Goal: Task Accomplishment & Management: Use online tool/utility

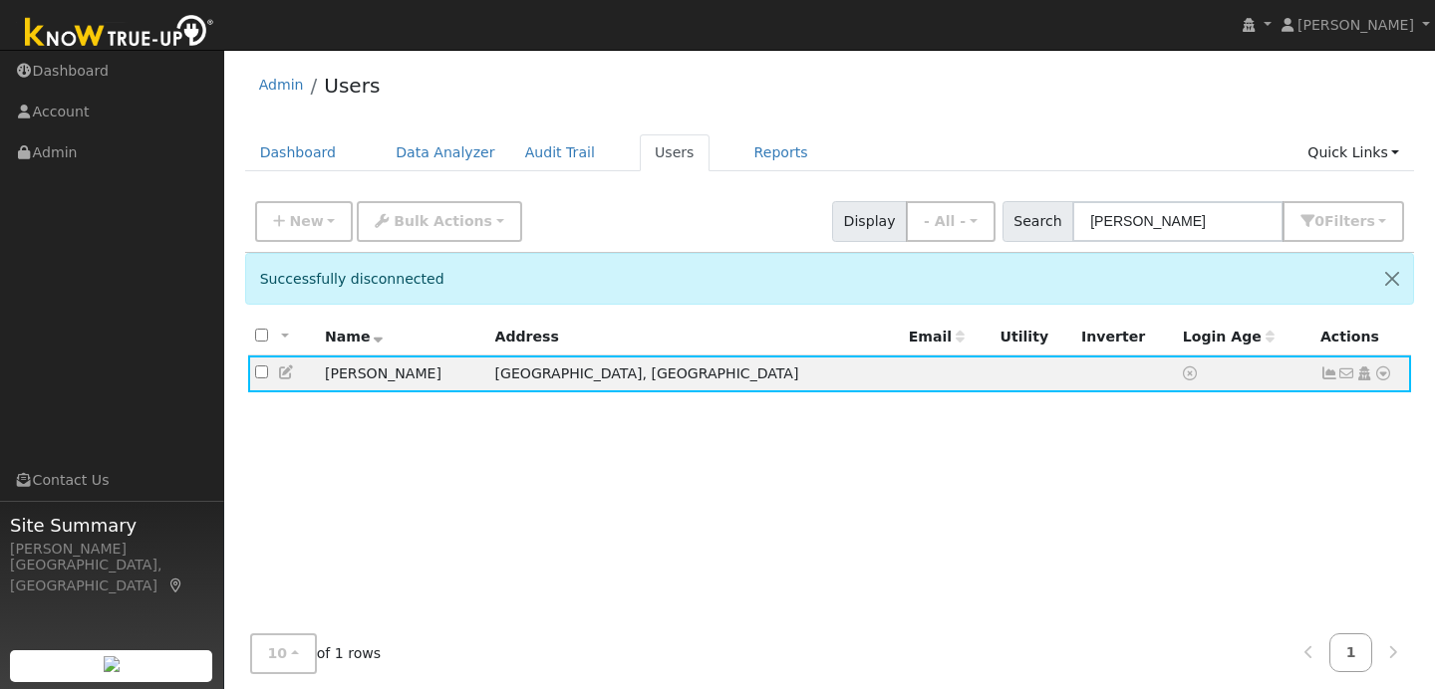
scroll to position [1, 0]
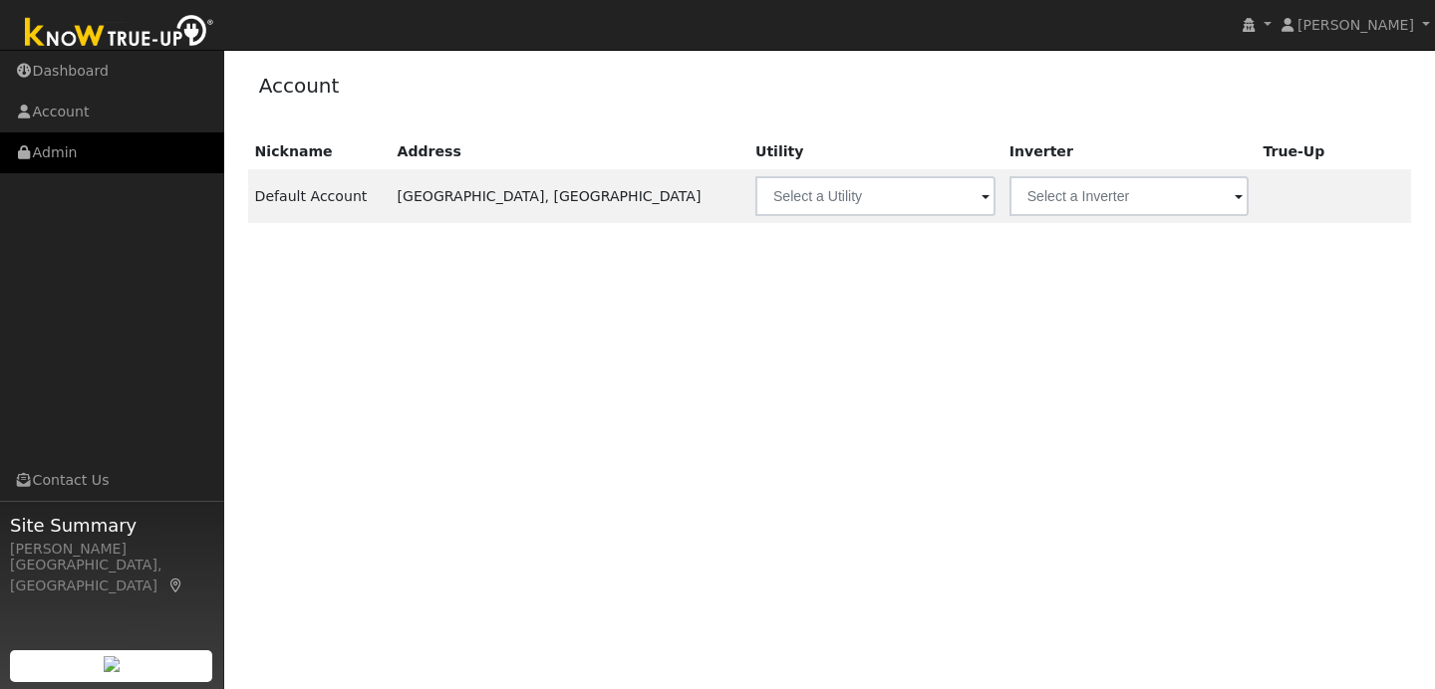
click at [99, 167] on link "Admin" at bounding box center [112, 152] width 224 height 41
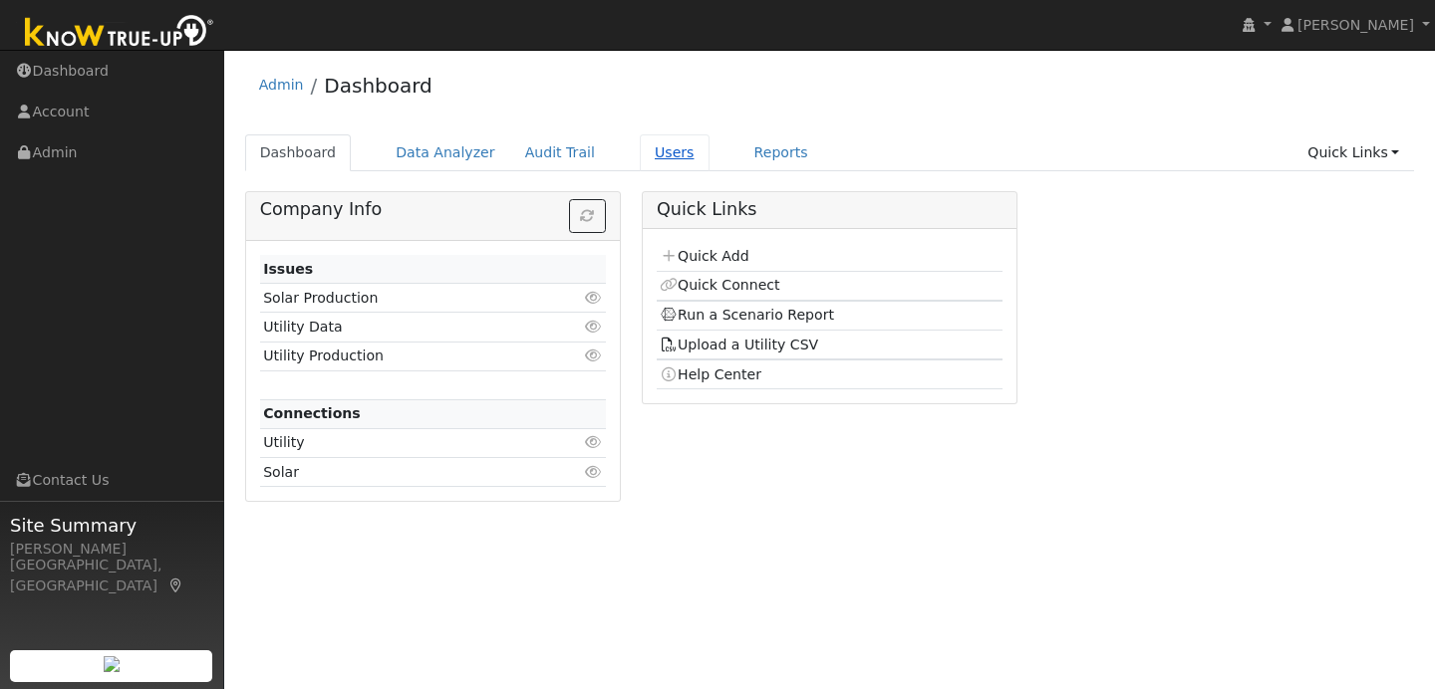
click at [663, 152] on link "Users" at bounding box center [675, 152] width 70 height 37
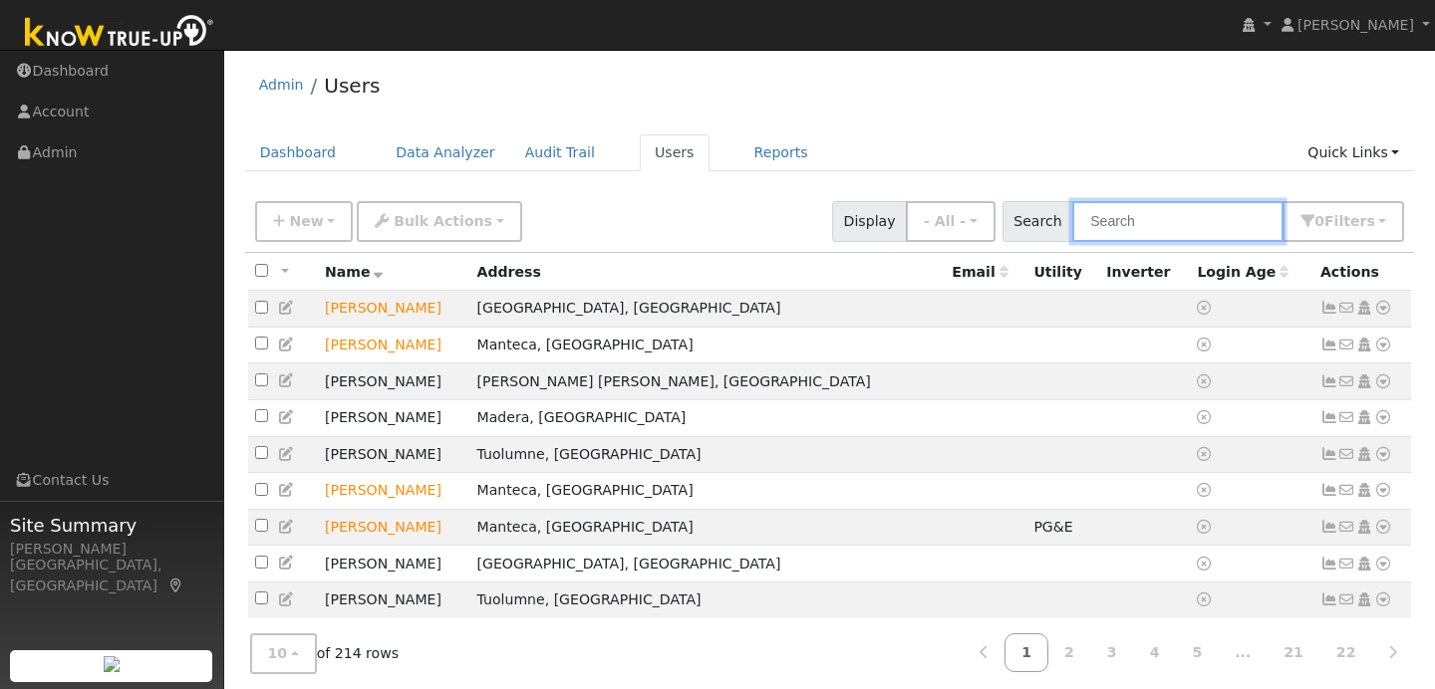
click at [1167, 227] on input "text" at bounding box center [1177, 221] width 211 height 41
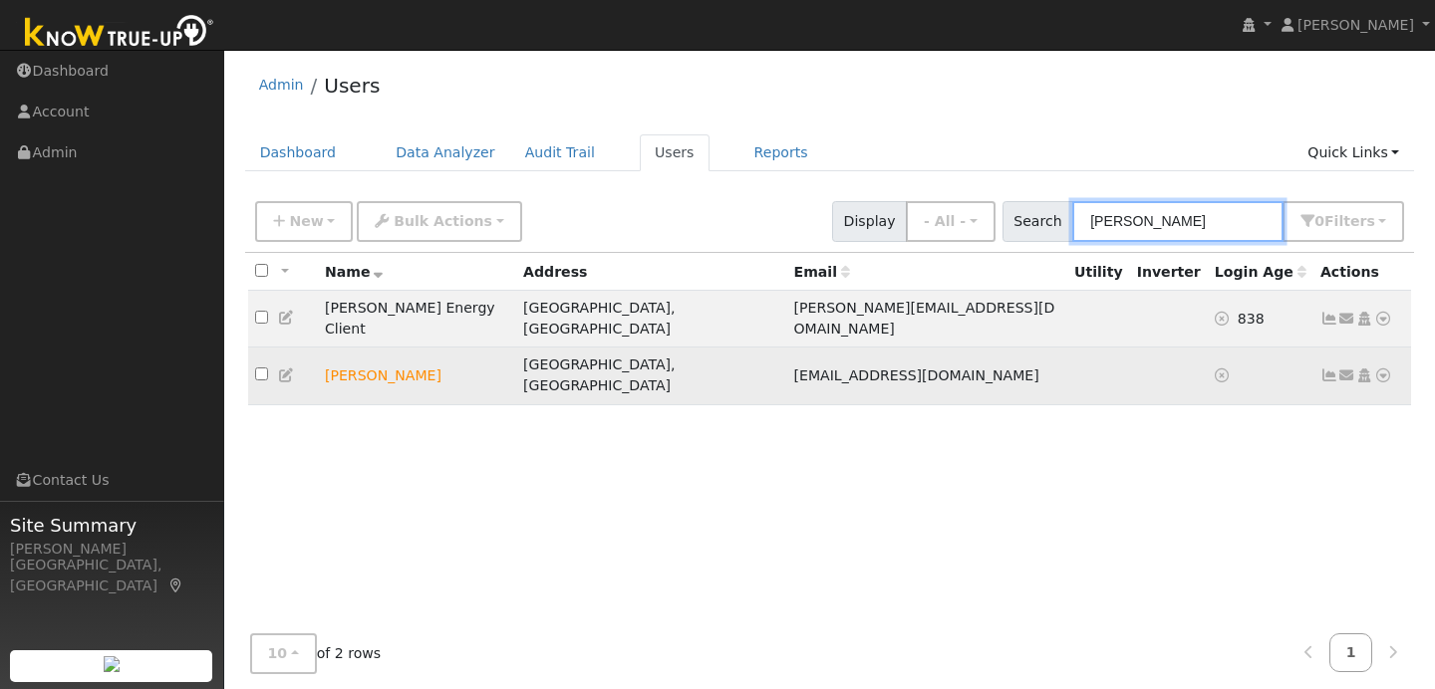
type input "johnn"
click at [1384, 369] on icon at bounding box center [1383, 376] width 18 height 14
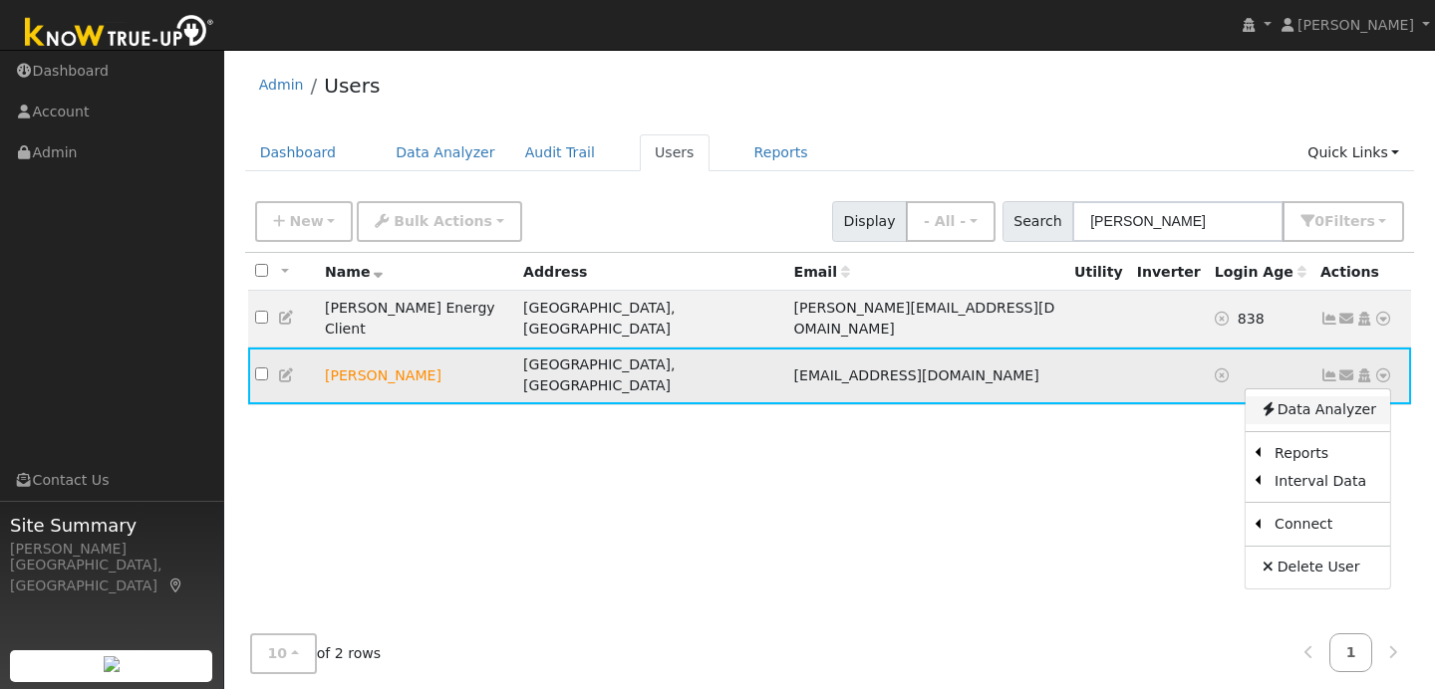
click at [1285, 396] on link "Data Analyzer" at bounding box center [1317, 410] width 144 height 28
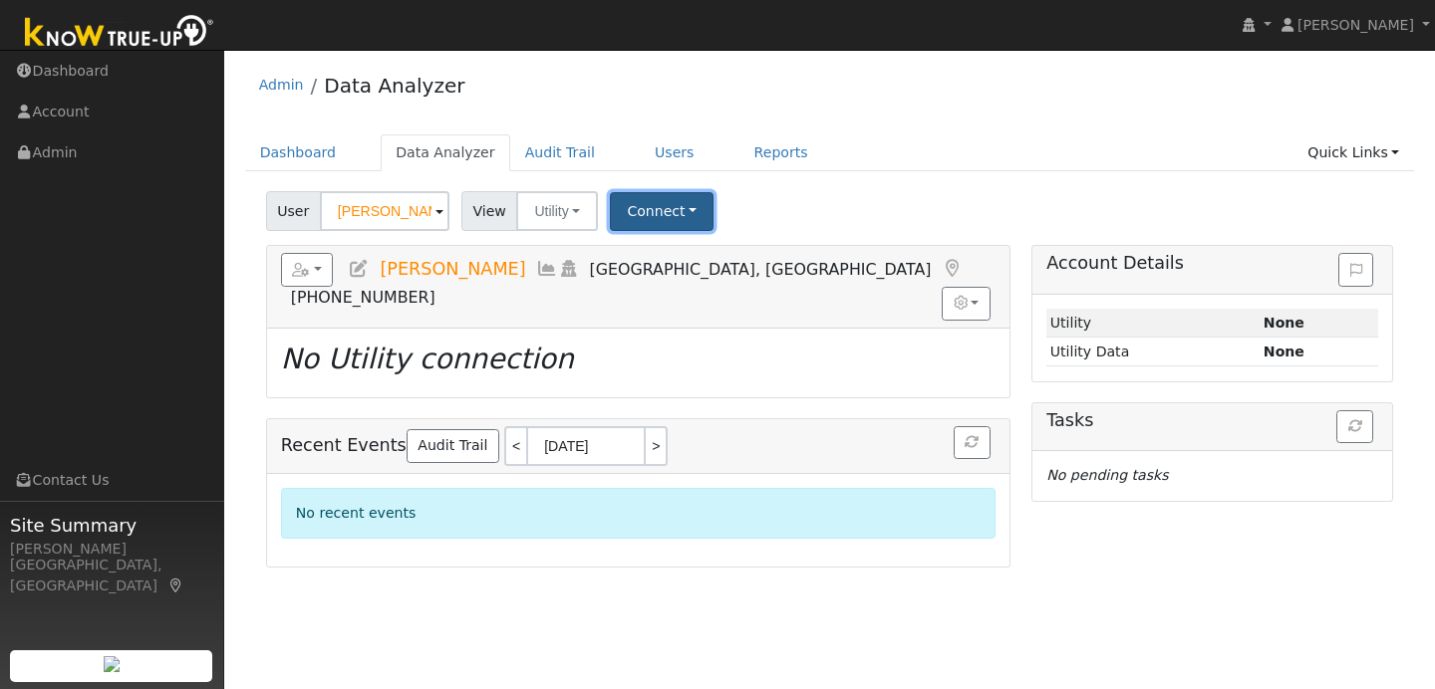
click at [685, 223] on button "Connect" at bounding box center [662, 211] width 104 height 39
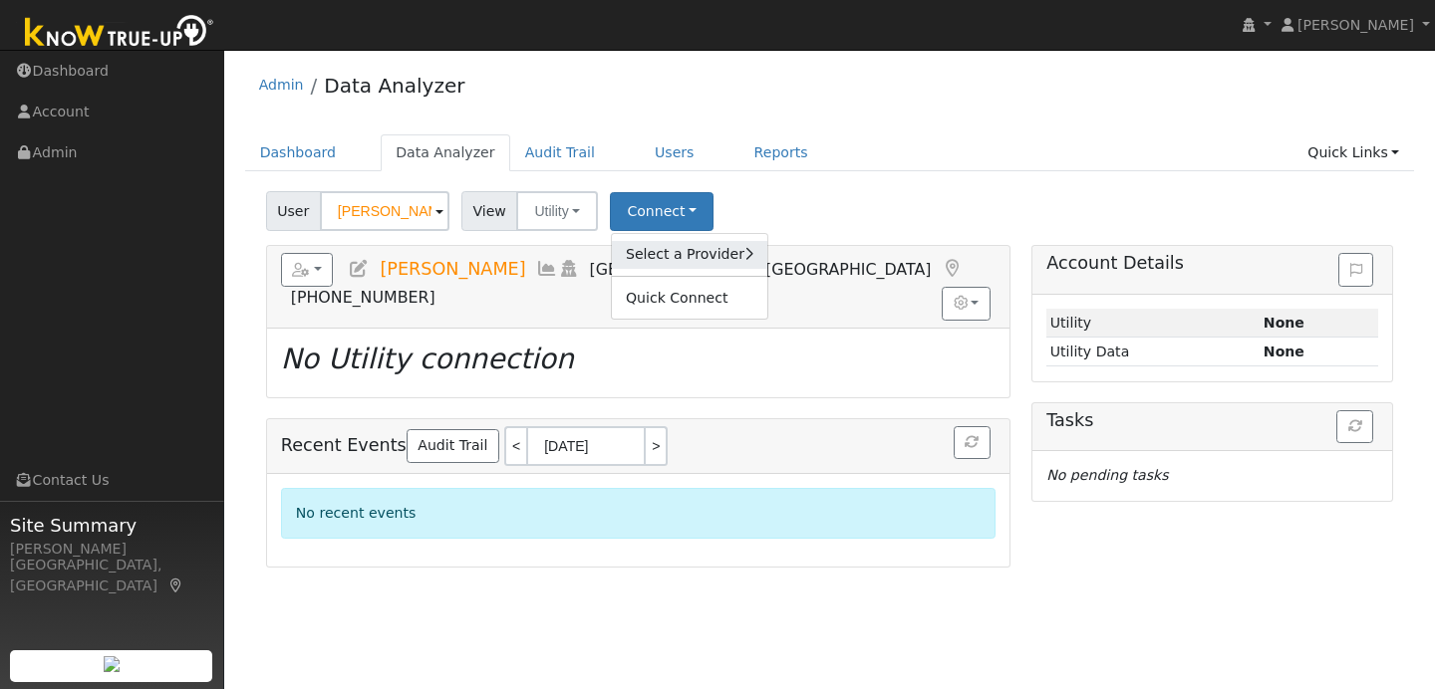
click at [693, 256] on link "Select a Provider" at bounding box center [689, 255] width 155 height 28
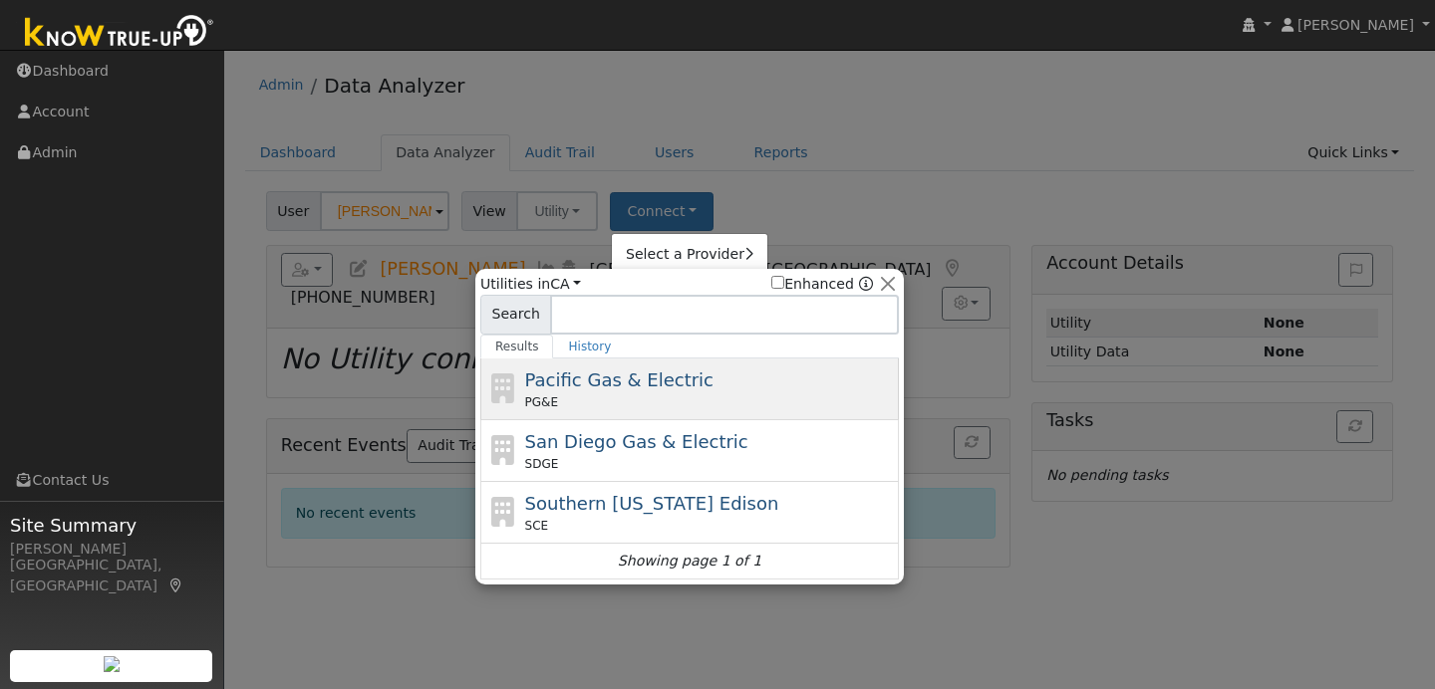
click at [644, 394] on div "PG&E" at bounding box center [710, 402] width 370 height 18
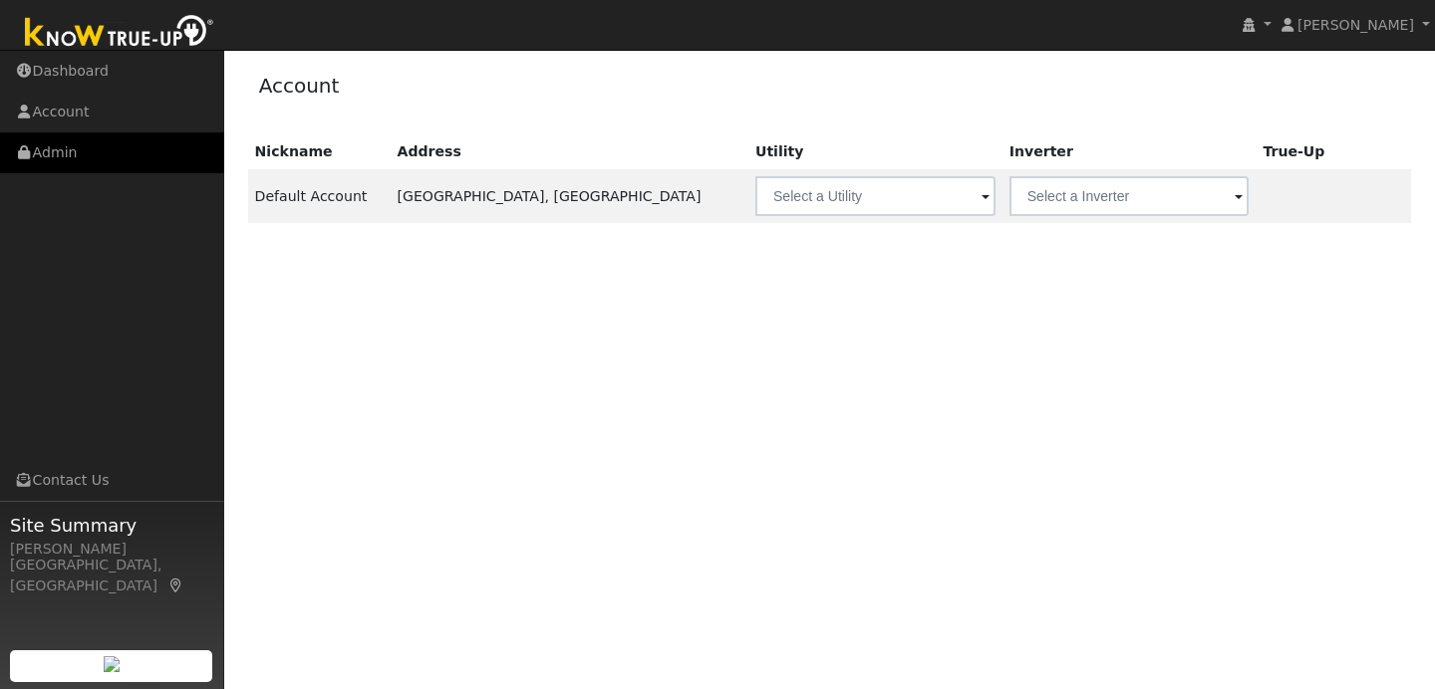
click at [163, 159] on link "Admin" at bounding box center [112, 152] width 224 height 41
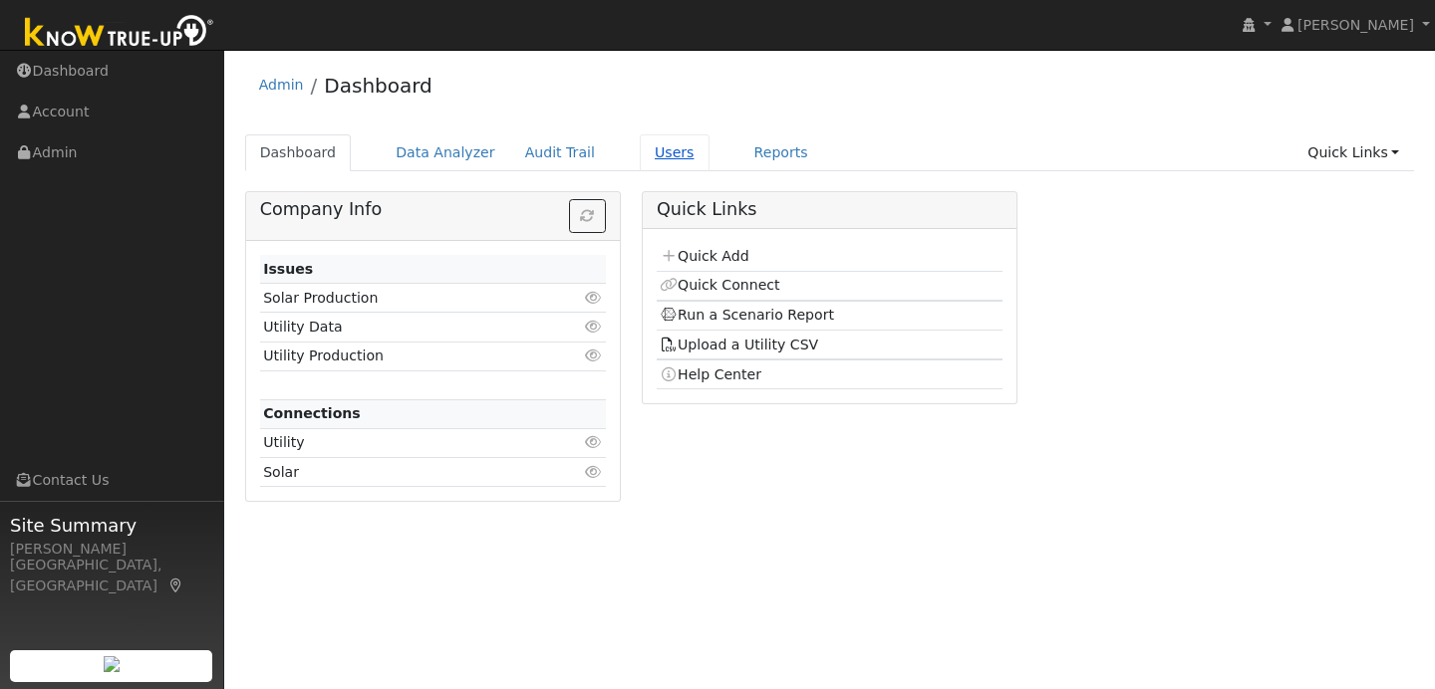
click at [645, 149] on link "Users" at bounding box center [675, 152] width 70 height 37
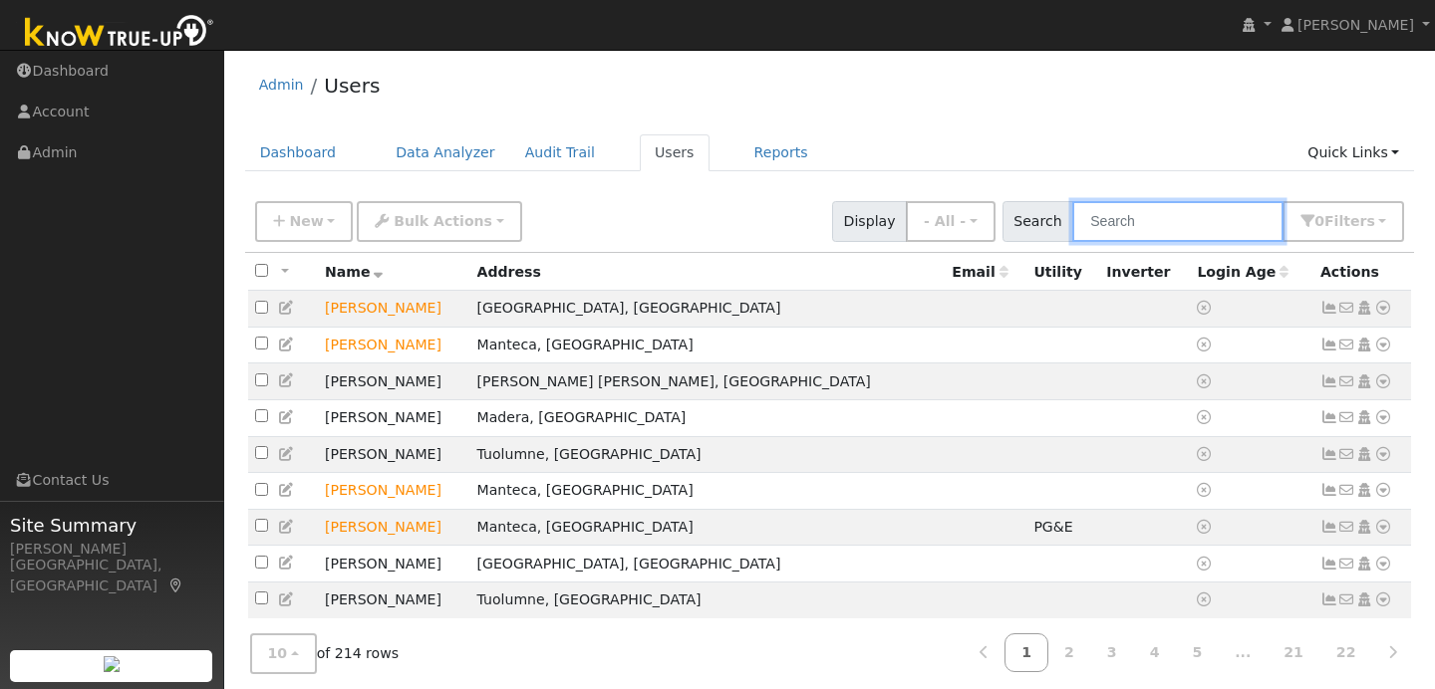
click at [1145, 221] on input "text" at bounding box center [1177, 221] width 211 height 41
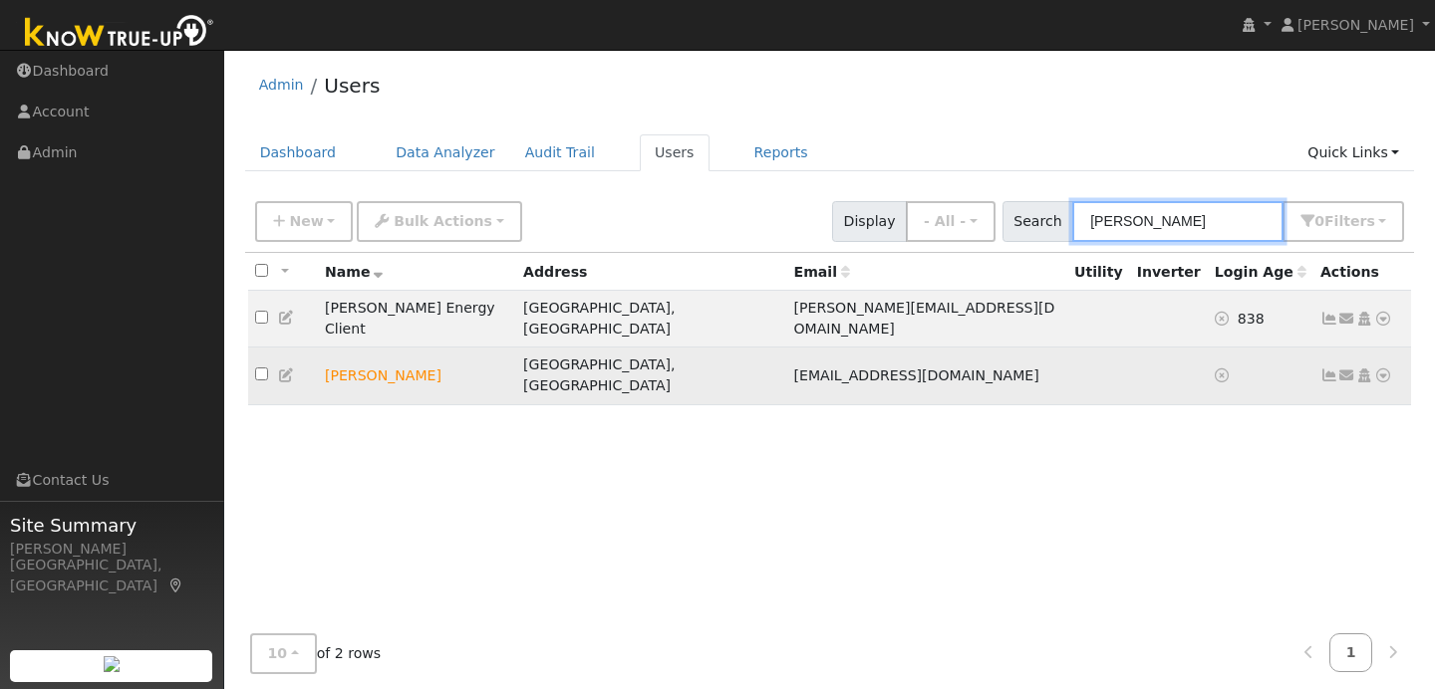
type input "[PERSON_NAME]"
click at [1385, 369] on icon at bounding box center [1383, 376] width 18 height 14
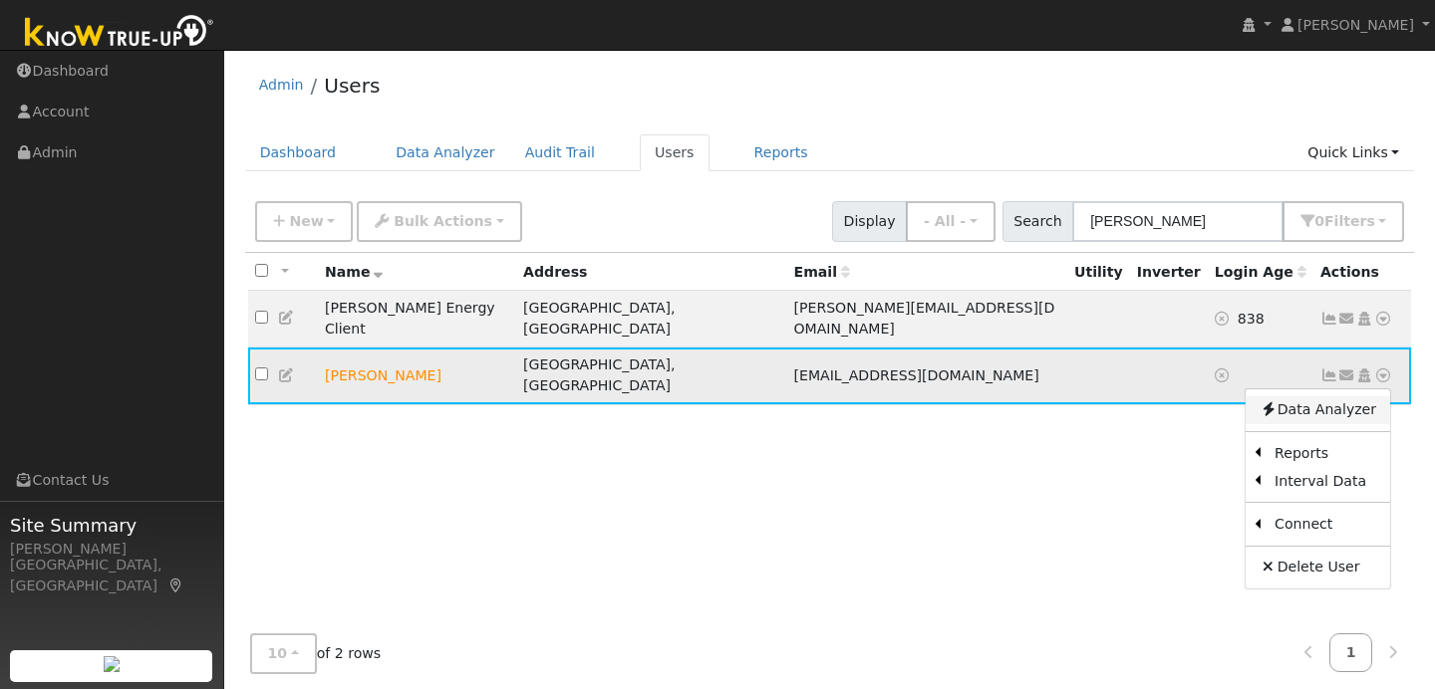
click at [1298, 396] on link "Data Analyzer" at bounding box center [1317, 410] width 144 height 28
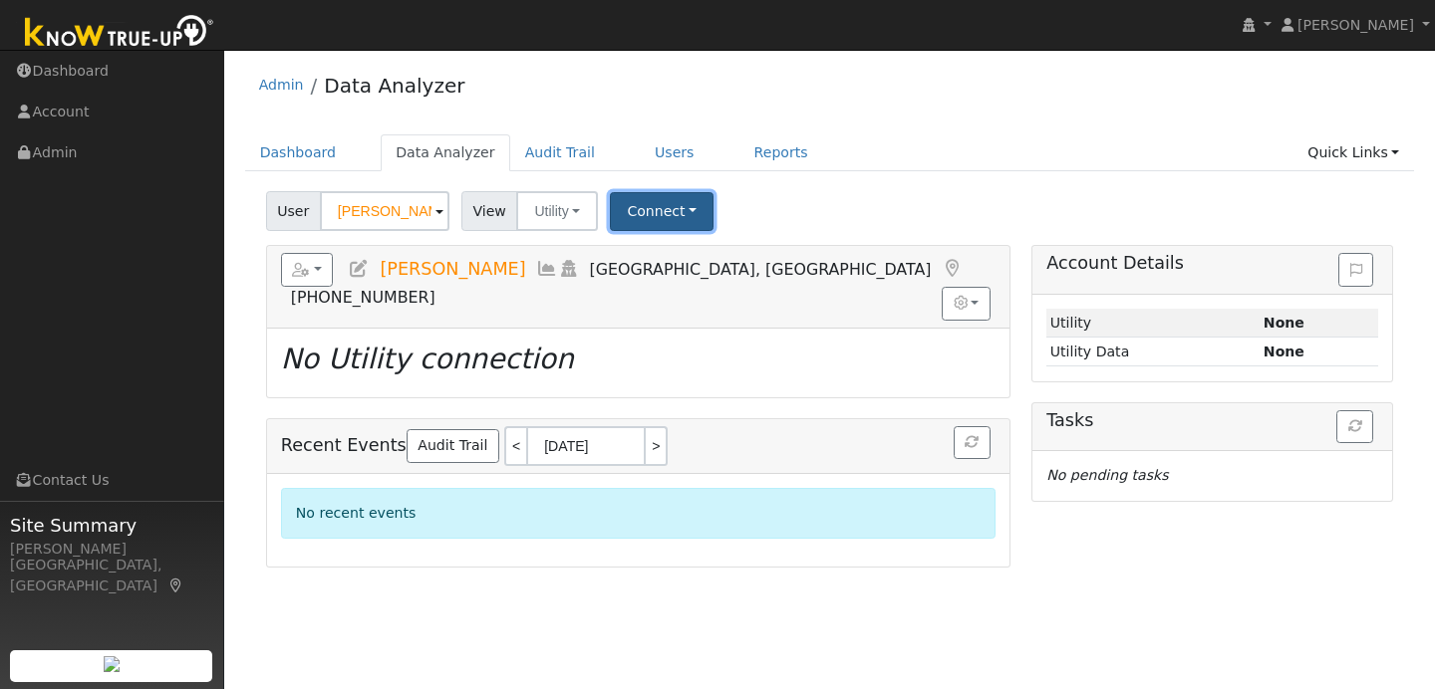
click at [693, 202] on button "Connect" at bounding box center [662, 211] width 104 height 39
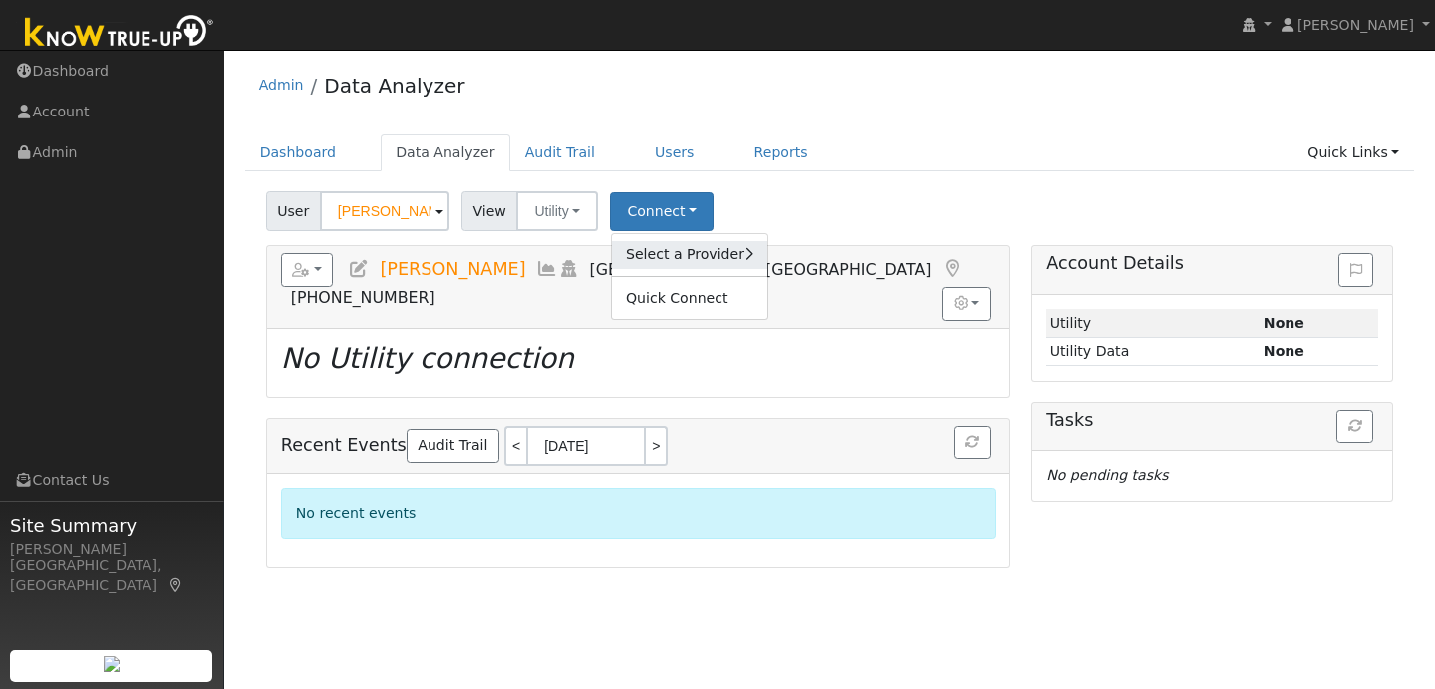
click at [711, 264] on link "Select a Provider" at bounding box center [689, 255] width 155 height 28
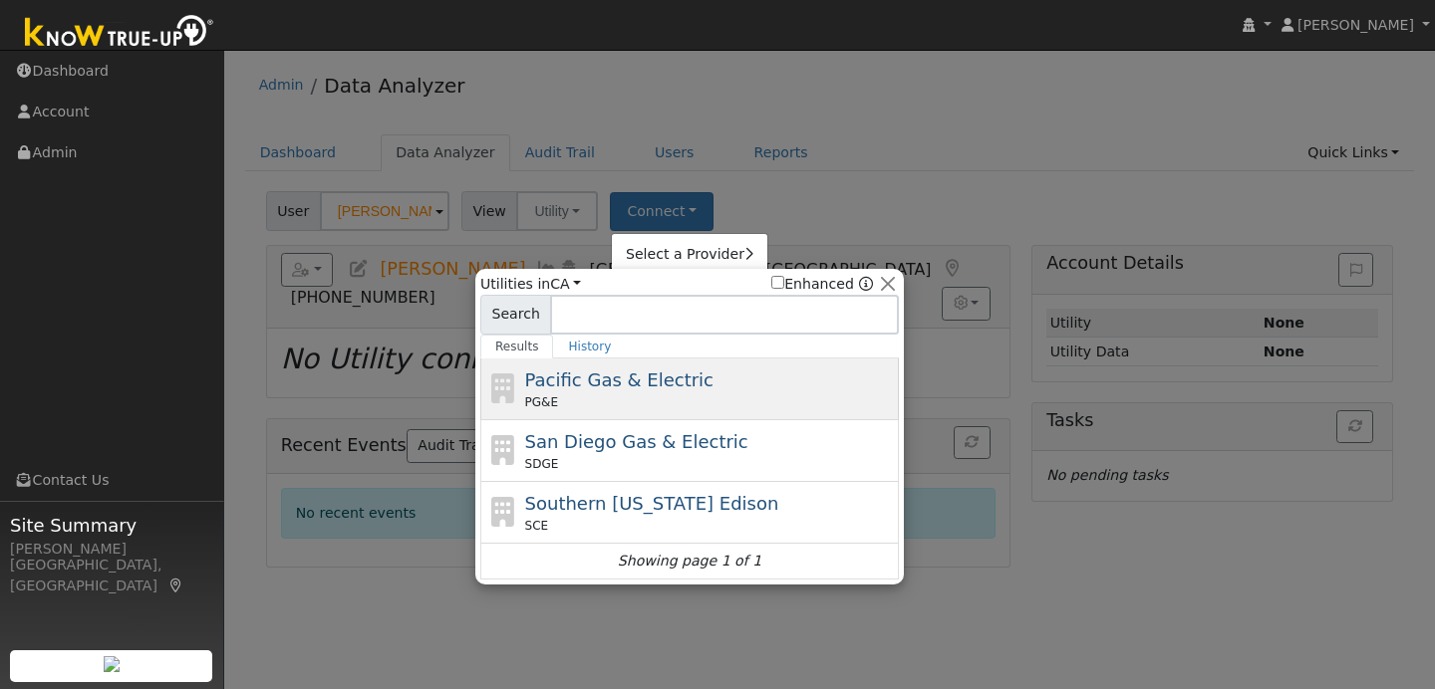
click at [678, 382] on span "Pacific Gas & Electric" at bounding box center [619, 380] width 188 height 21
